Goal: Ask a question

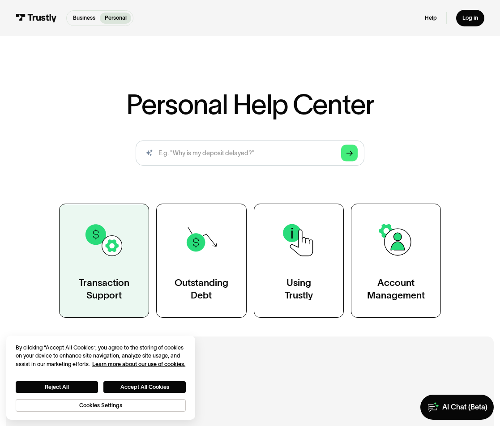
click at [130, 254] on link "Transaction Support" at bounding box center [104, 261] width 90 height 114
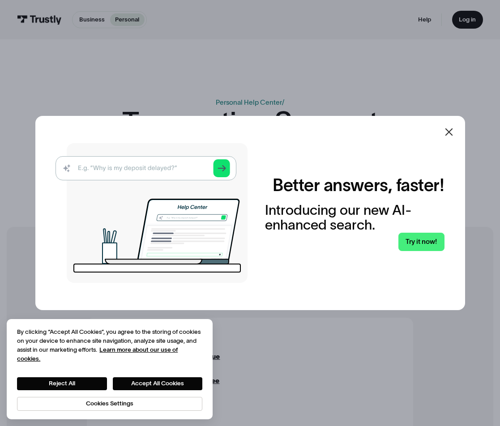
click at [127, 164] on img at bounding box center [152, 213] width 192 height 140
click at [129, 173] on img at bounding box center [152, 213] width 192 height 140
click at [408, 246] on link "Try it now!" at bounding box center [421, 242] width 46 height 18
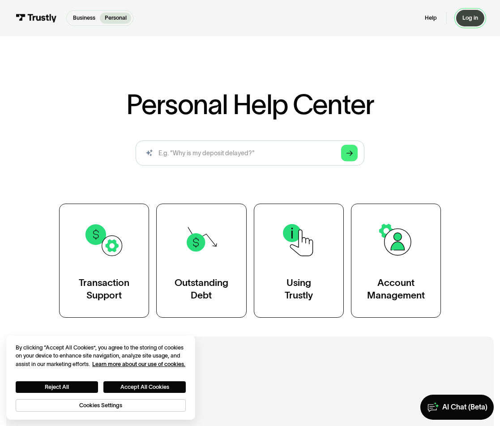
click at [463, 17] on div "Log in" at bounding box center [471, 17] width 16 height 7
